Goal: Information Seeking & Learning: Learn about a topic

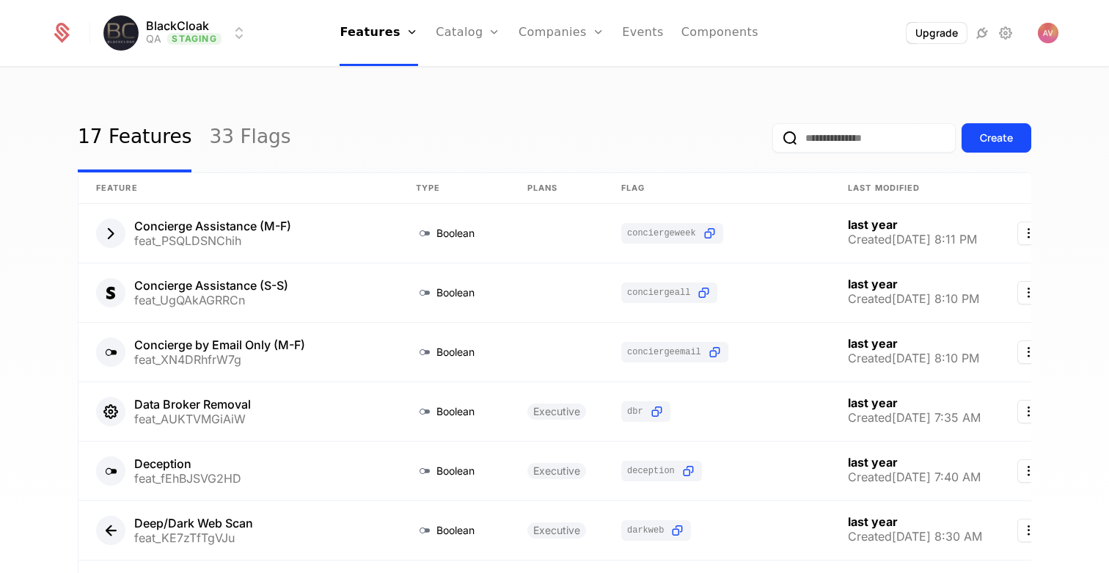
click at [635, 89] on div "17 Features 33 Flags Create Feature Type Plans Flag Last Modified Concierge Ass…" at bounding box center [554, 324] width 1109 height 513
click at [573, 117] on div "17 Features 33 Flags Create" at bounding box center [554, 137] width 953 height 69
click at [472, 75] on link "Plans" at bounding box center [491, 72] width 76 height 12
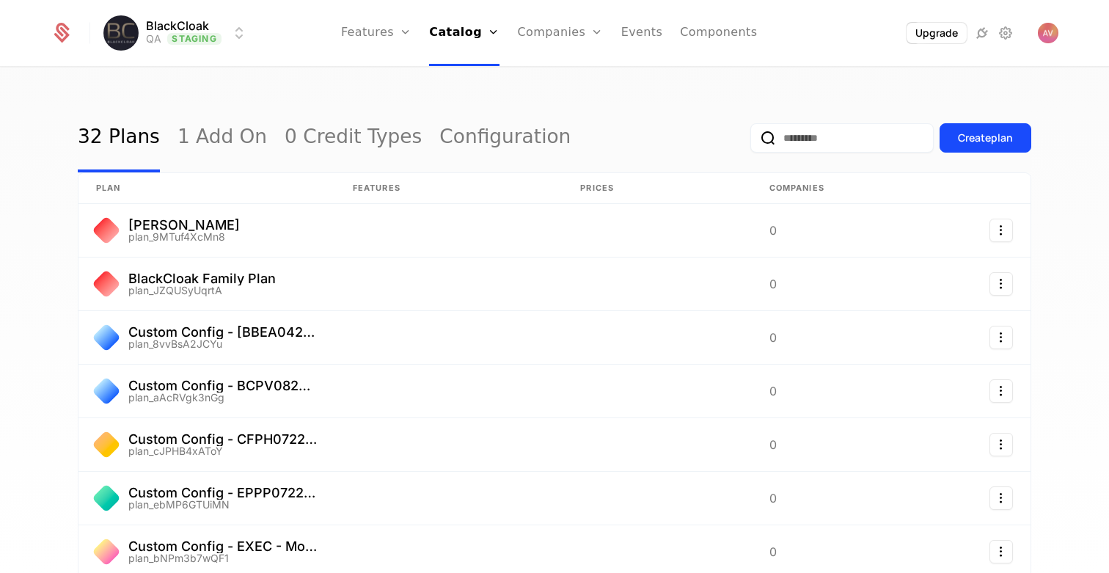
click at [335, 105] on link "0 Credit Types" at bounding box center [352, 137] width 137 height 69
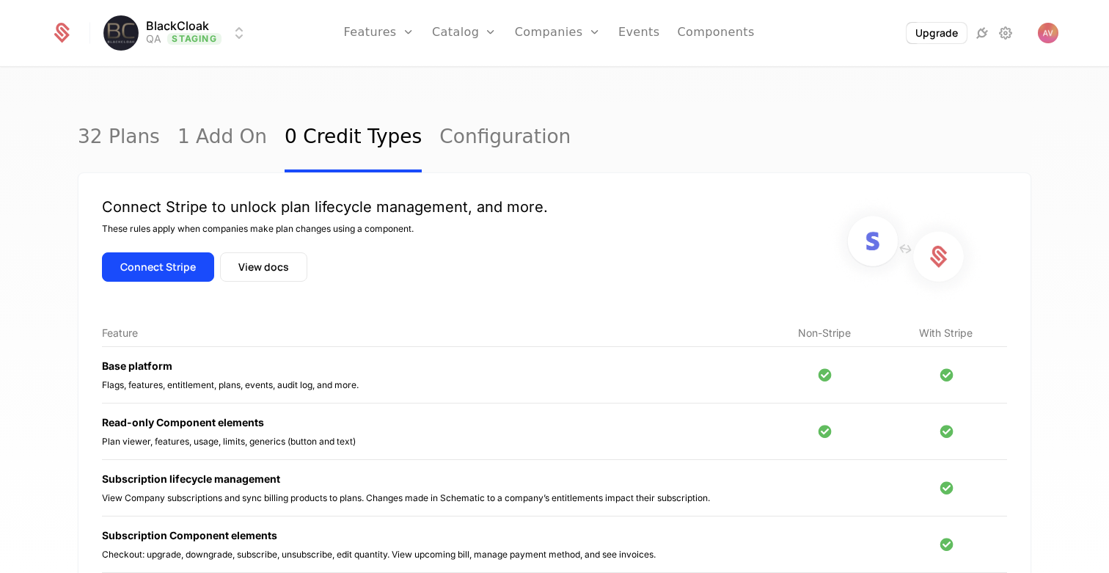
click at [125, 130] on link "32 Plans" at bounding box center [119, 137] width 82 height 69
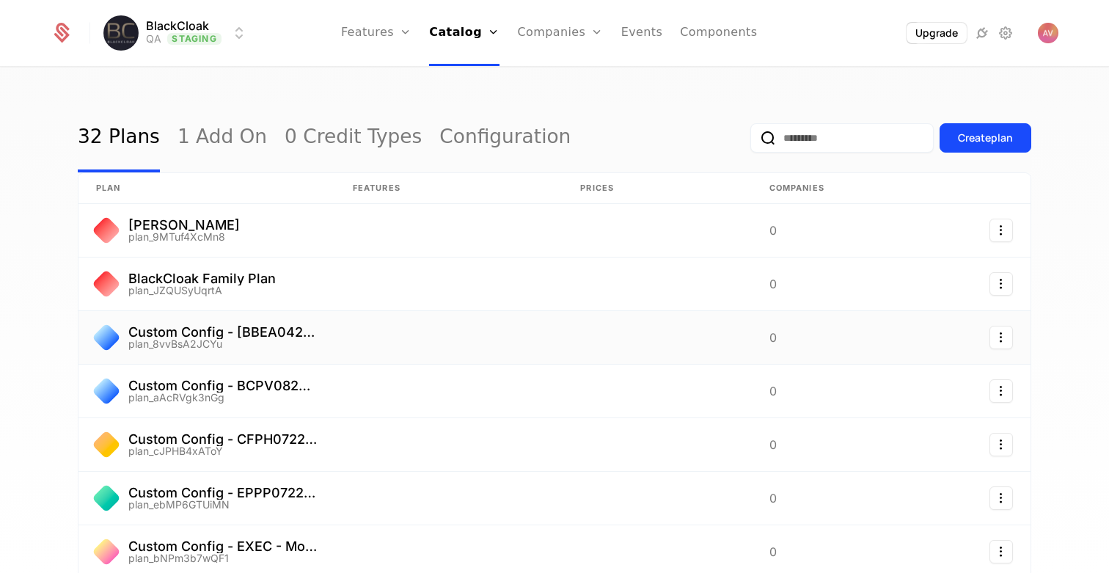
scroll to position [290, 0]
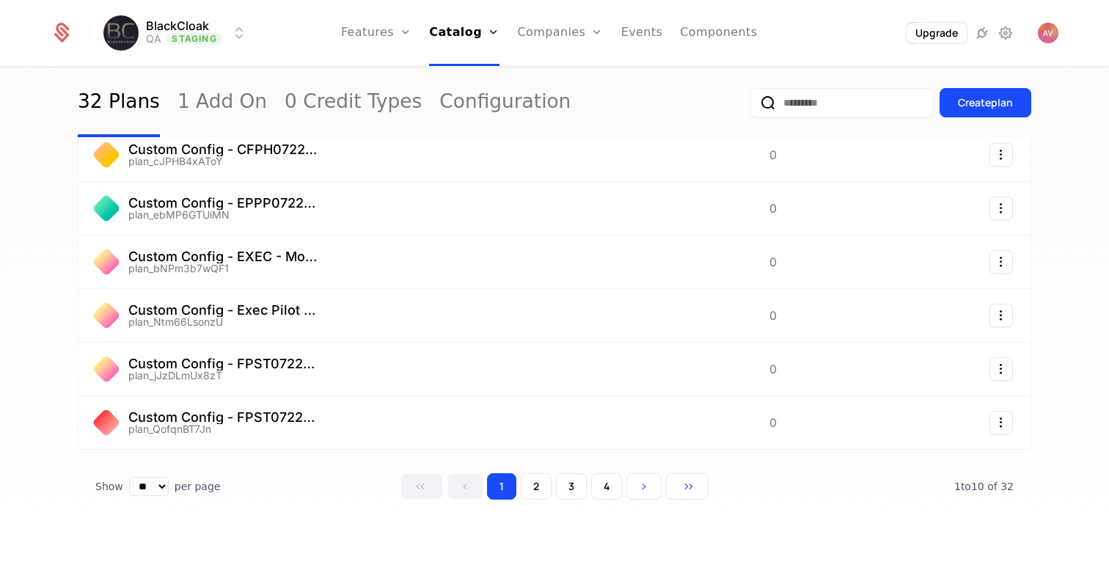
click at [537, 479] on button "2" at bounding box center [536, 486] width 31 height 26
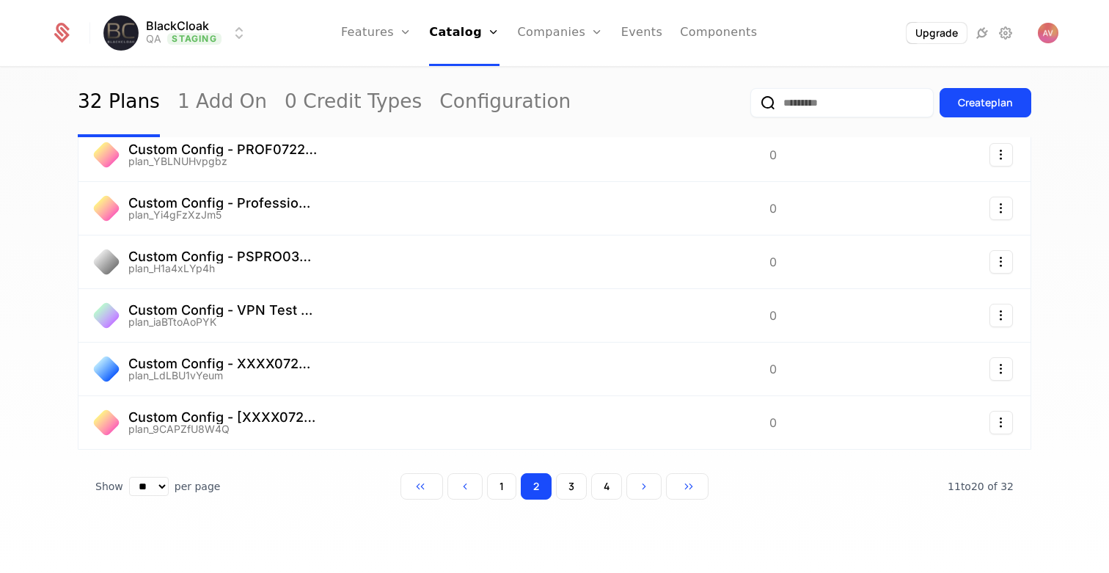
click at [597, 486] on button "4" at bounding box center [606, 486] width 31 height 26
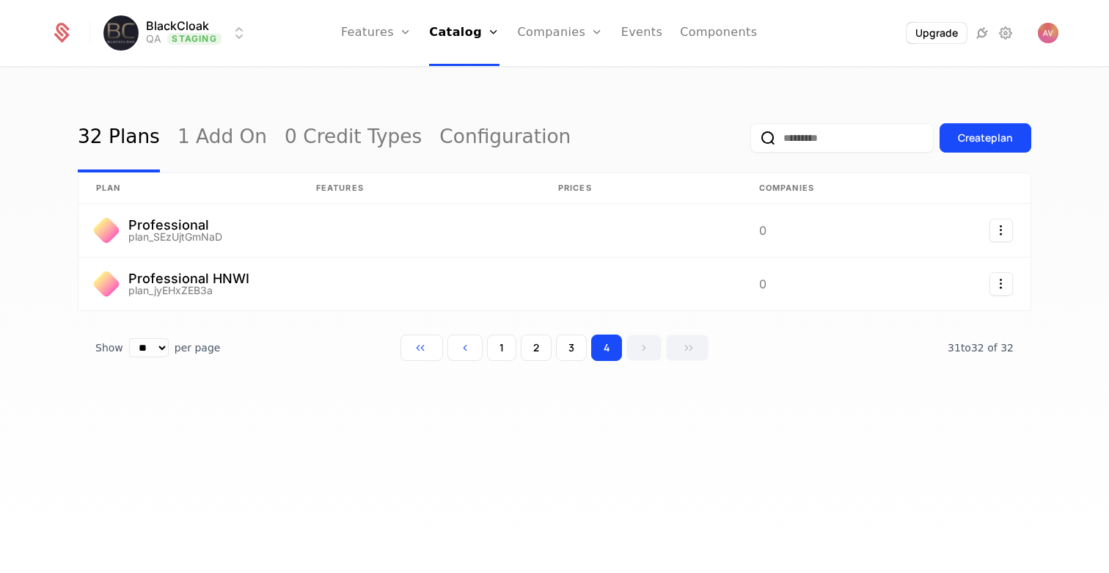
click at [573, 353] on button "3" at bounding box center [571, 347] width 31 height 26
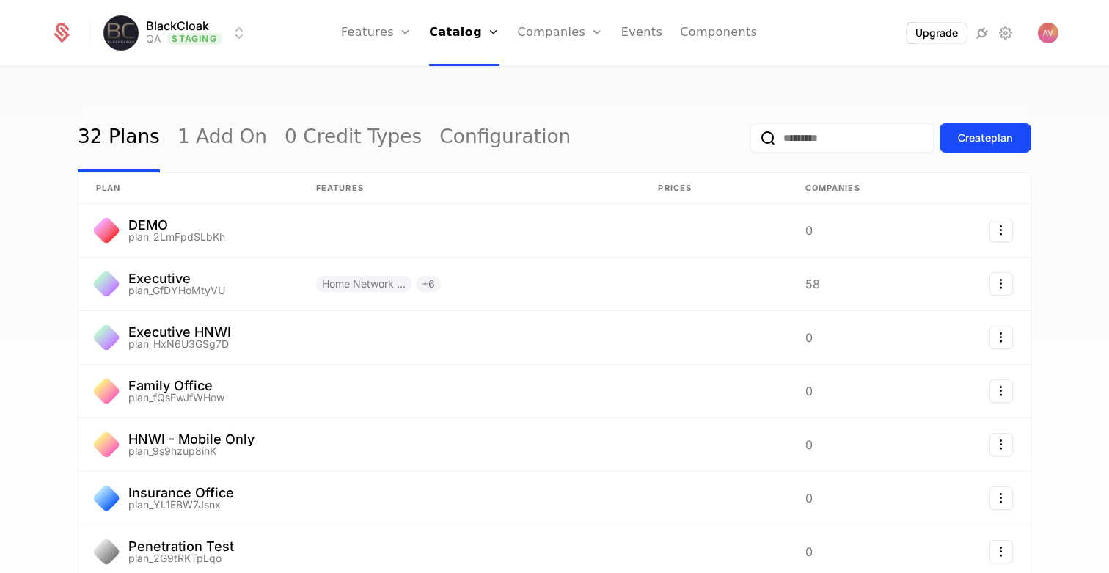
click at [801, 155] on div "Create plan" at bounding box center [890, 137] width 281 height 69
click at [798, 146] on input "email" at bounding box center [841, 137] width 183 height 29
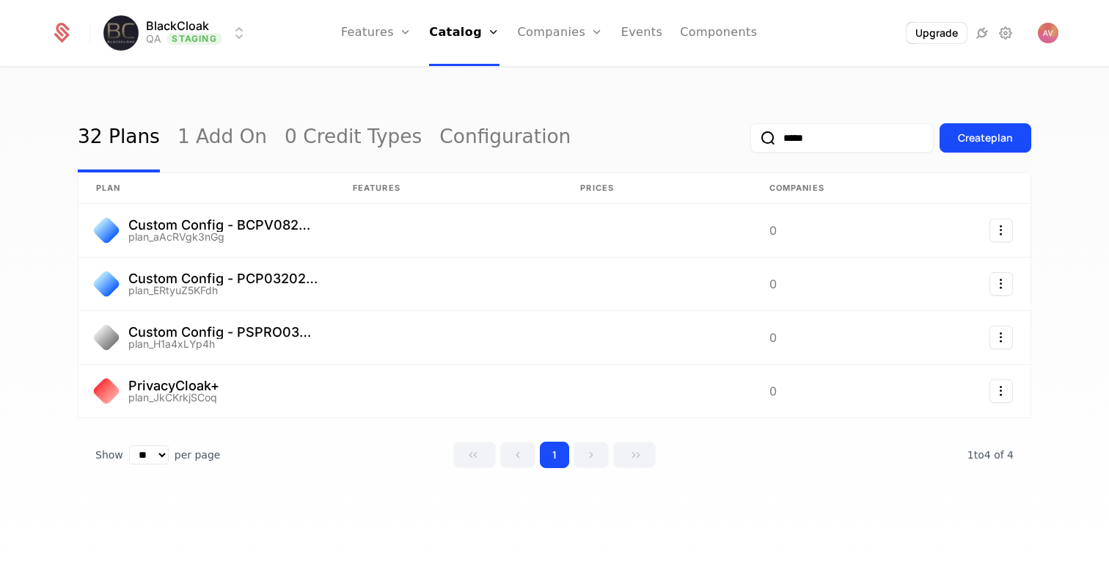
type input "*****"
click at [322, 285] on link at bounding box center [206, 283] width 257 height 53
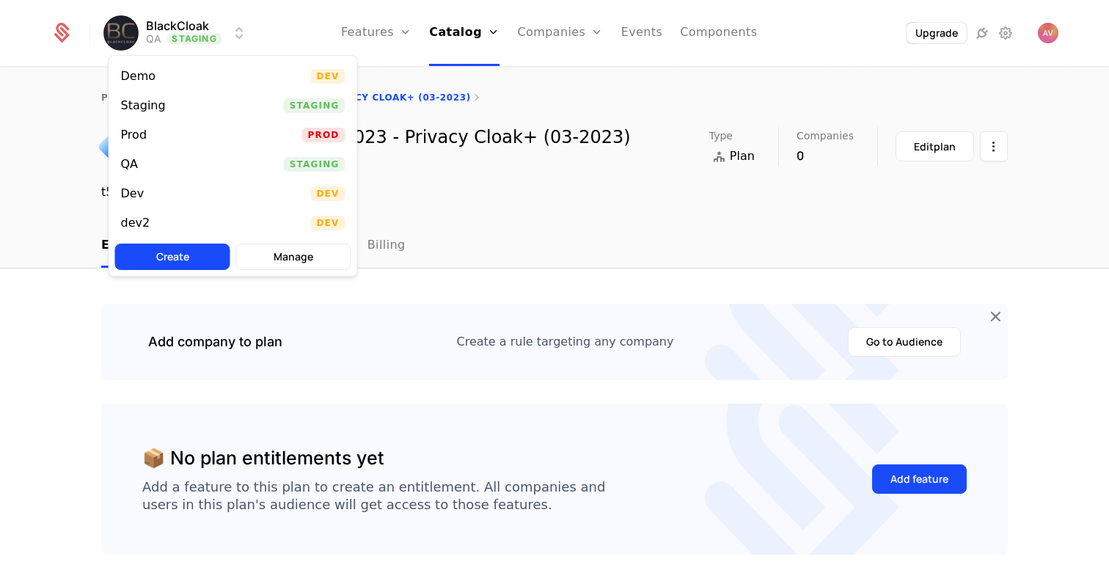
click at [189, 42] on html "BlackCloak QA Staging Features Features Flags Catalog Plans Add Ons Credits Con…" at bounding box center [554, 286] width 1109 height 573
click at [158, 126] on div "Prod Prod" at bounding box center [233, 134] width 248 height 29
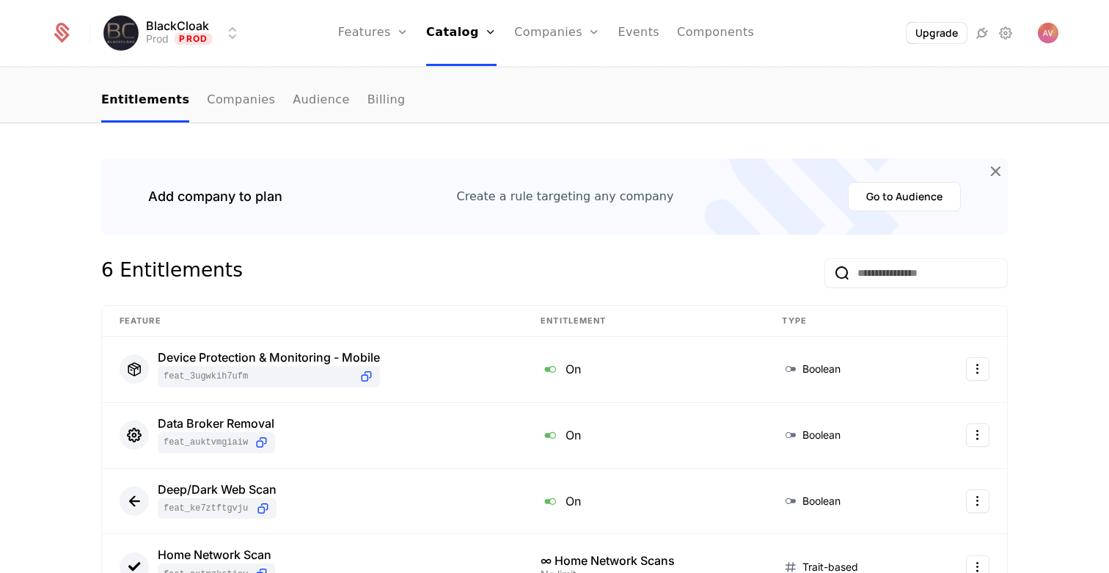
scroll to position [66, 0]
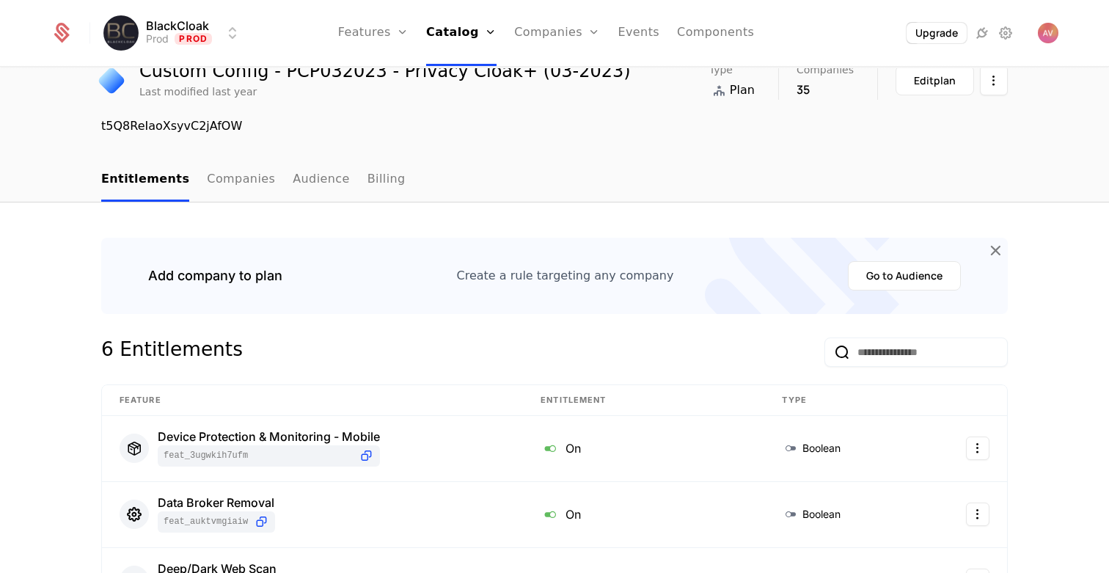
click at [301, 183] on link "Audience" at bounding box center [321, 179] width 57 height 43
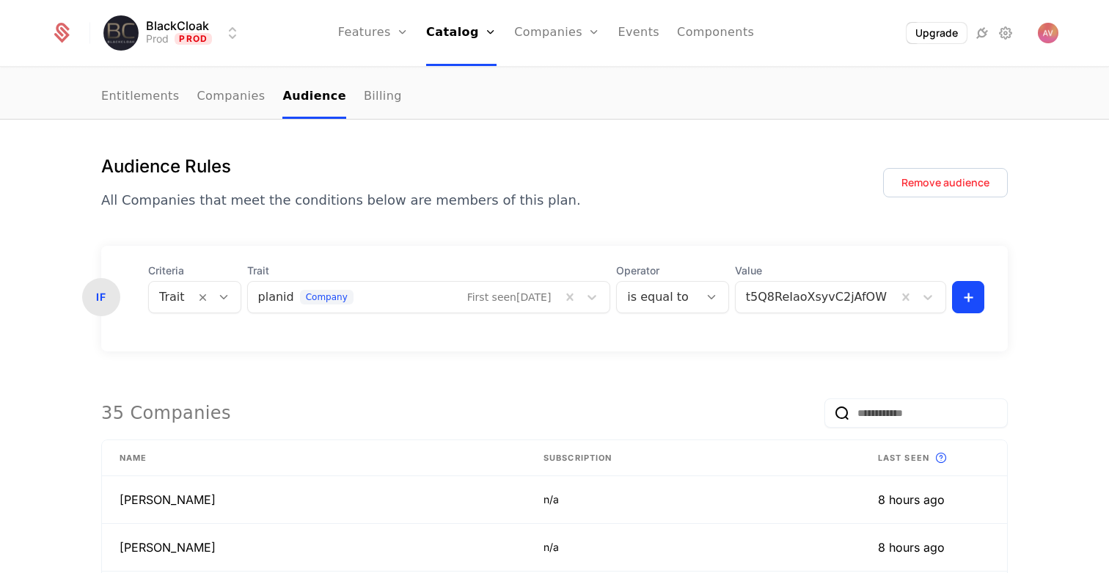
scroll to position [147, 0]
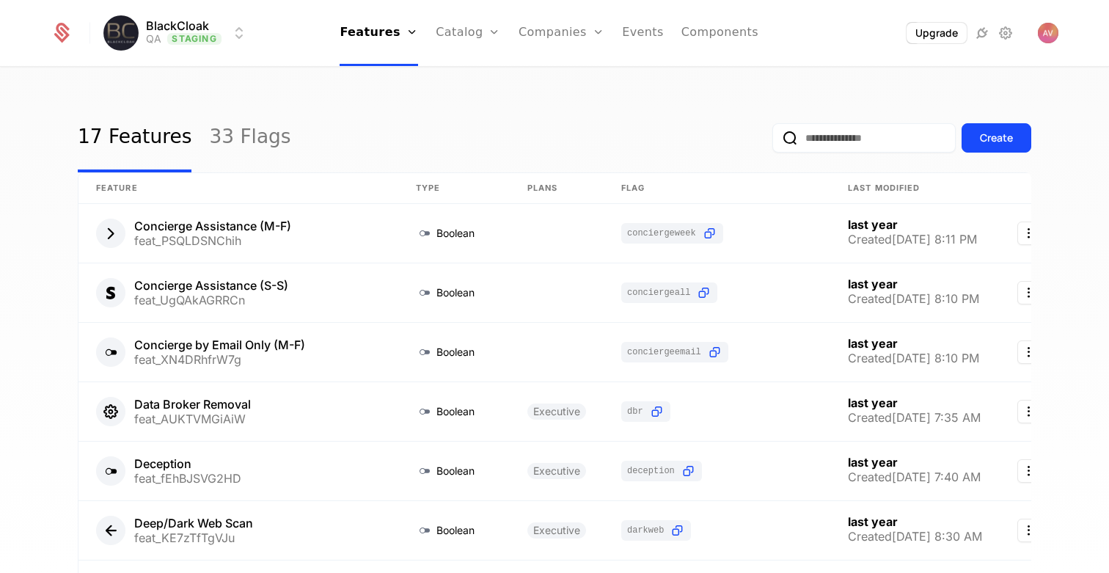
click at [213, 40] on html "BlackCloak QA Staging Features Features Flags Catalog Plans Add Ons Credits Con…" at bounding box center [554, 286] width 1109 height 573
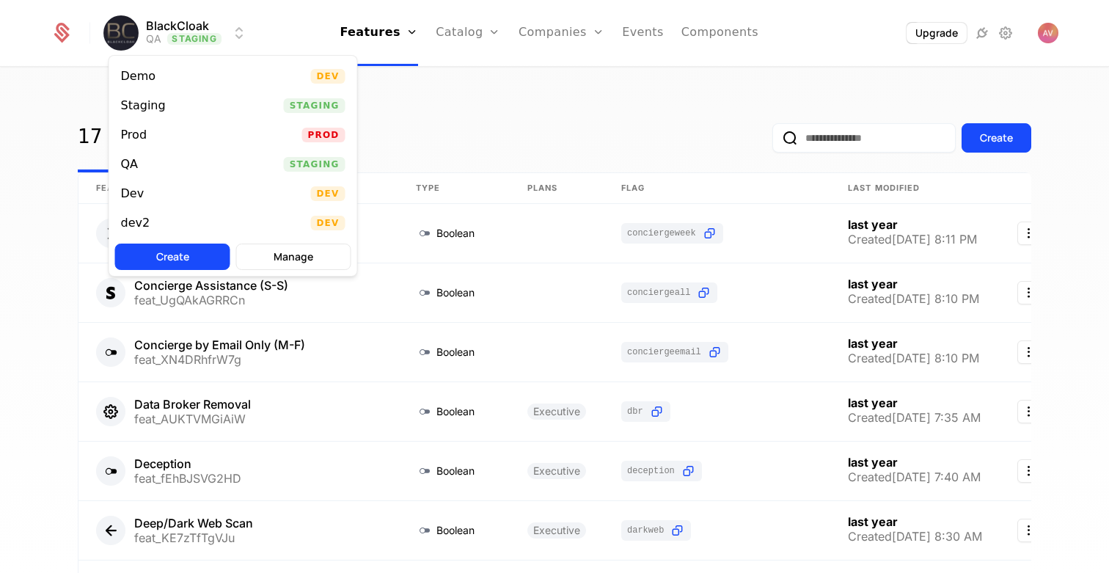
click at [178, 139] on div "Prod Prod" at bounding box center [233, 134] width 248 height 29
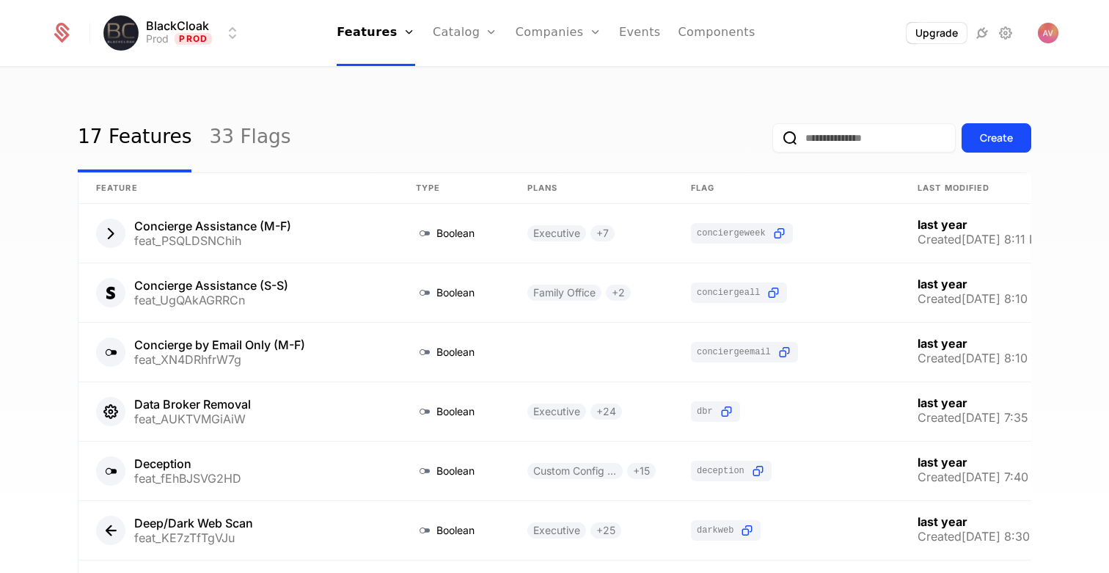
click at [468, 77] on link "Plans" at bounding box center [488, 72] width 76 height 12
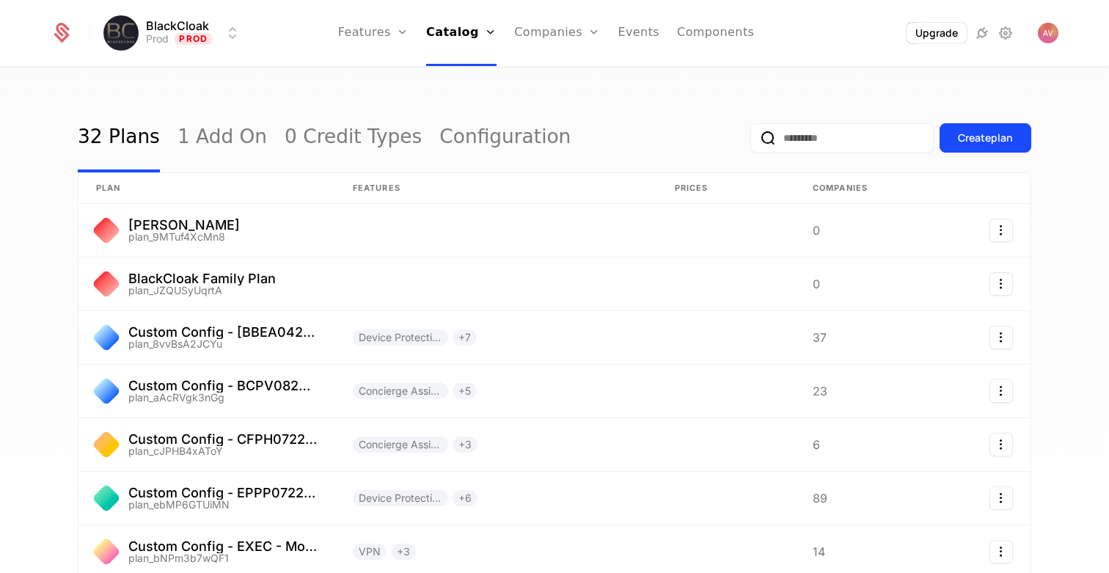
click at [824, 138] on input "email" at bounding box center [841, 137] width 183 height 29
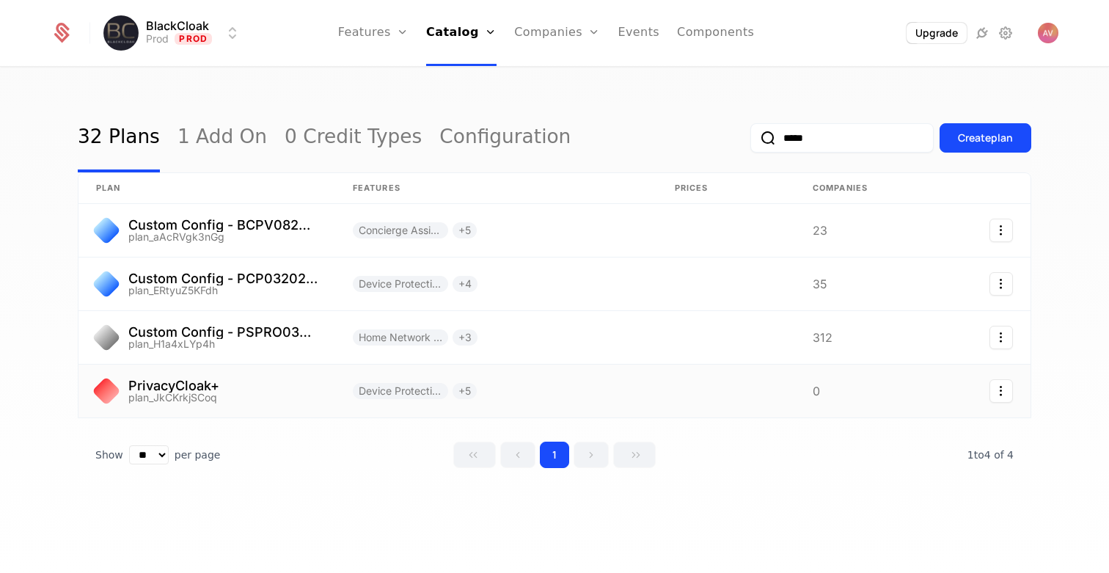
type input "*****"
click at [710, 391] on link at bounding box center [726, 390] width 138 height 53
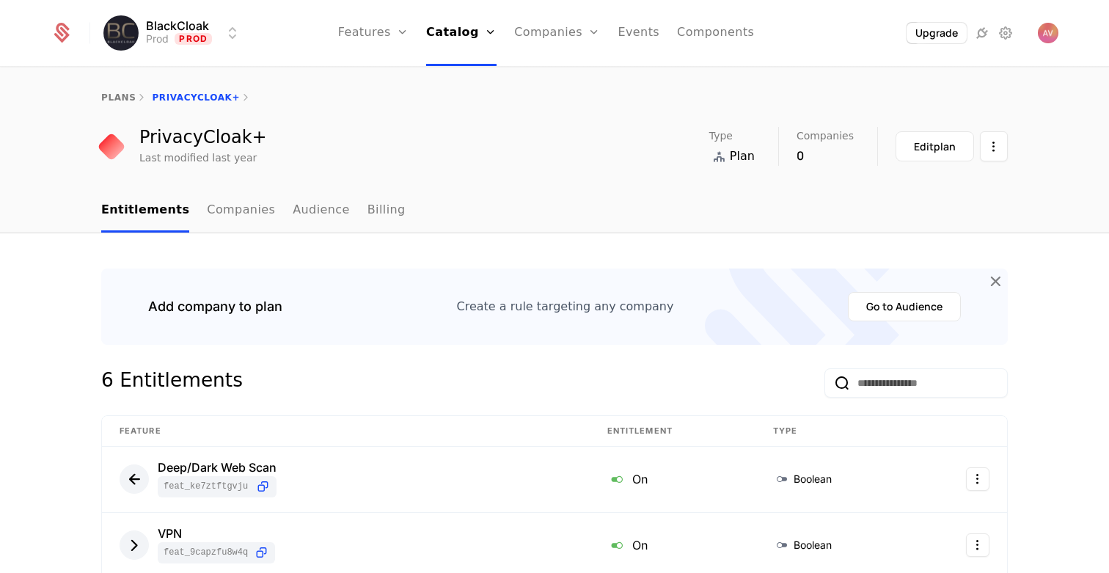
click at [994, 147] on html "BlackCloak Prod Prod Features Features Flags Catalog Plans Add Ons Credits Conf…" at bounding box center [554, 286] width 1109 height 573
click at [639, 231] on html "BlackCloak Prod Prod Features Features Flags Catalog Plans Add Ons Credits Conf…" at bounding box center [554, 286] width 1109 height 573
click at [218, 161] on div "Last modified last year" at bounding box center [197, 157] width 117 height 15
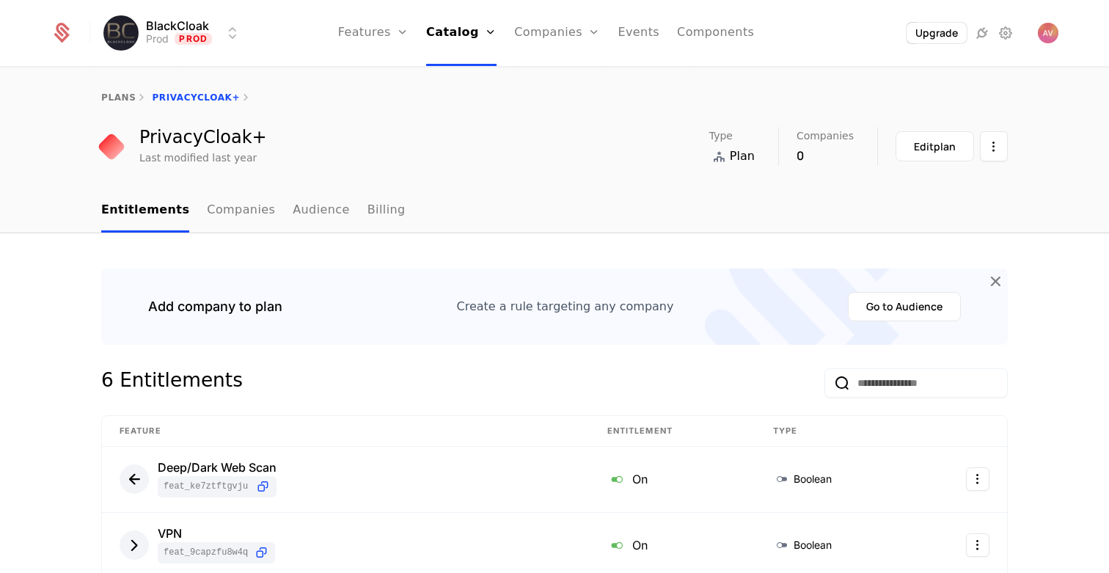
click at [227, 177] on div "plans PrivacyCloak+ PrivacyCloak+ Last modified last year Type Plan Companies 0…" at bounding box center [554, 128] width 1109 height 121
